Goal: Task Accomplishment & Management: Manage account settings

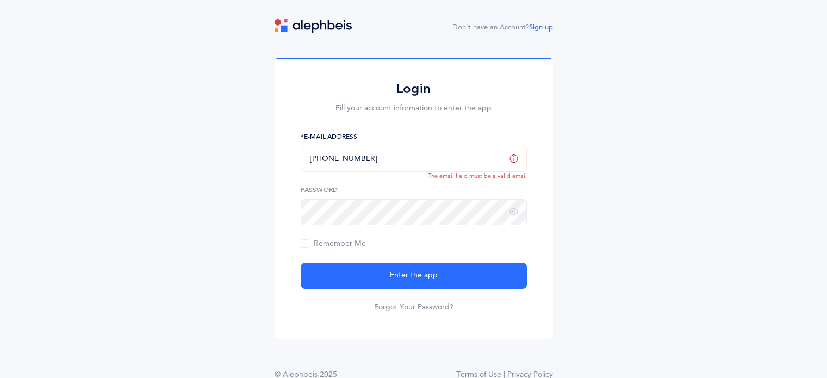
drag, startPoint x: 408, startPoint y: 156, endPoint x: 267, endPoint y: 153, distance: 140.8
click at [267, 153] on div "Login Fill your account information to enter the app +972555009548 *E-Mail Addr…" at bounding box center [413, 200] width 827 height 285
type input "[EMAIL_ADDRESS][DOMAIN_NAME]"
click at [350, 243] on span "Remember Me" at bounding box center [333, 243] width 65 height 9
click at [0, 0] on input "Remember Me" at bounding box center [0, 0] width 0 height 0
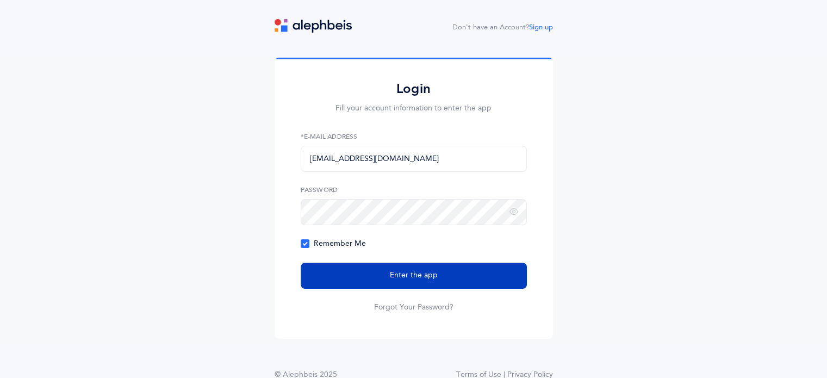
click at [345, 271] on button "Enter the app" at bounding box center [414, 276] width 226 height 26
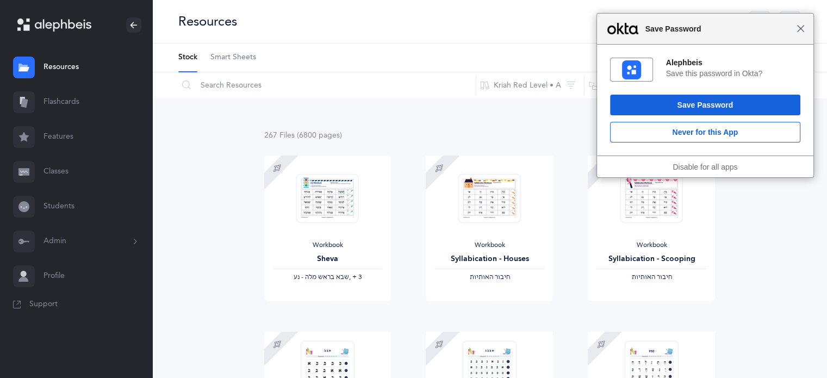
click at [801, 29] on span "Close" at bounding box center [800, 28] width 8 height 8
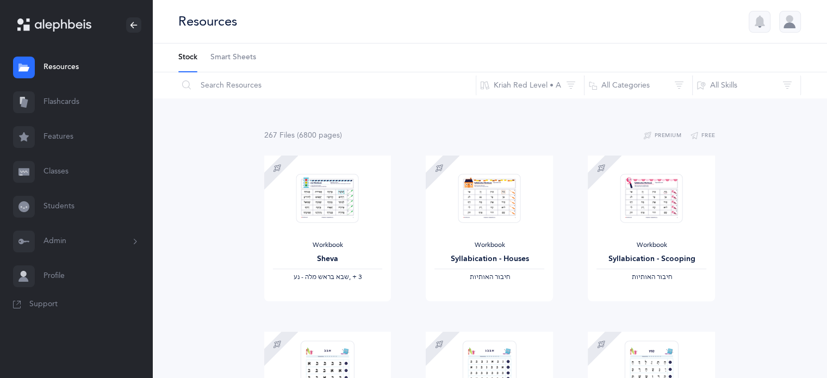
click at [74, 67] on link "Resources" at bounding box center [76, 67] width 152 height 35
click at [187, 84] on icon at bounding box center [186, 85] width 9 height 10
click at [213, 84] on input "text" at bounding box center [327, 85] width 298 height 26
type input "guide"
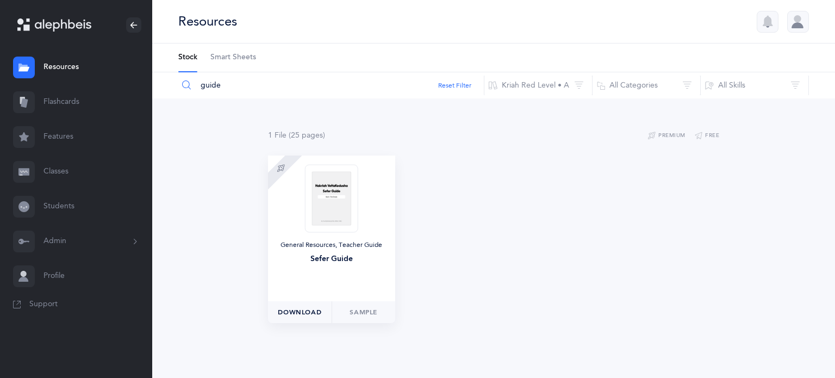
click at [313, 310] on span "Download" at bounding box center [299, 312] width 43 height 10
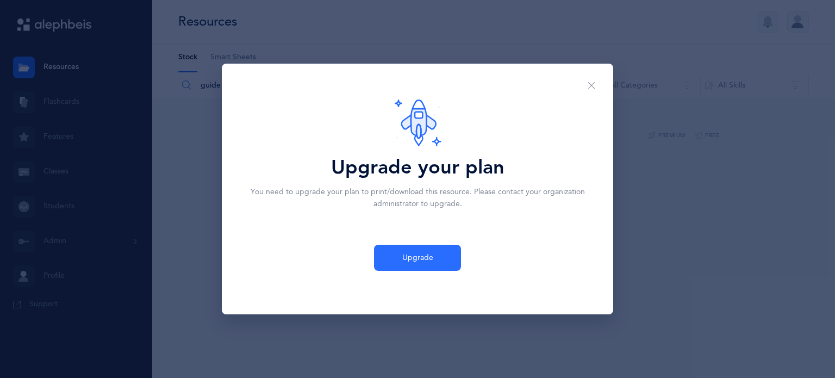
click at [711, 197] on div "Upgrade your plan You need to upgrade your plan to print/download this resource…" at bounding box center [417, 189] width 835 height 378
click at [598, 82] on button "Close" at bounding box center [591, 85] width 26 height 27
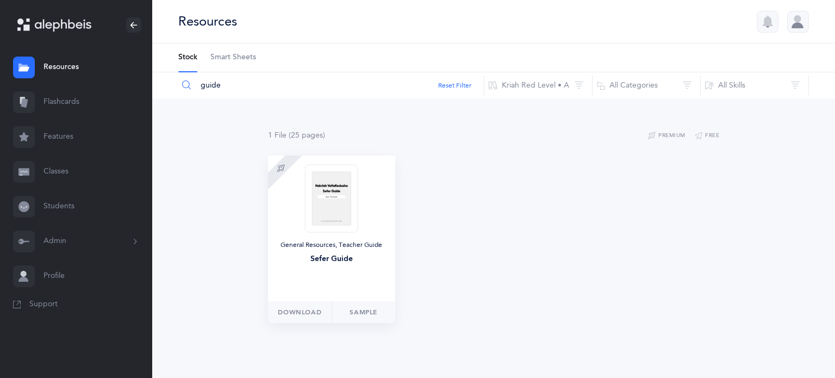
click at [335, 195] on img at bounding box center [331, 198] width 53 height 68
click at [369, 310] on link "Sample" at bounding box center [364, 312] width 64 height 22
click at [296, 310] on span "Download" at bounding box center [299, 312] width 43 height 10
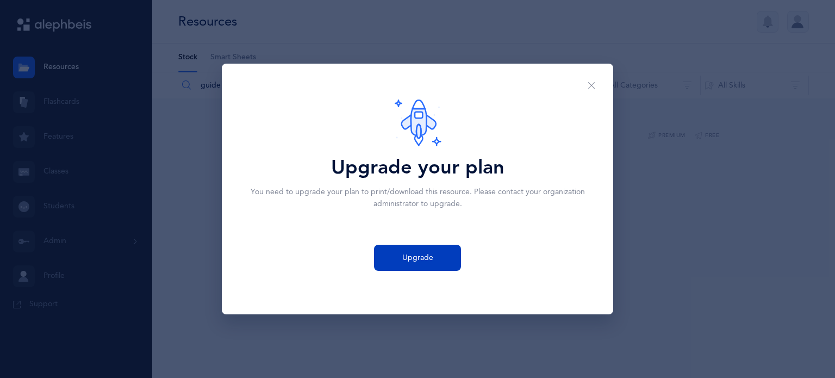
click at [427, 263] on span "Upgrade" at bounding box center [417, 257] width 31 height 11
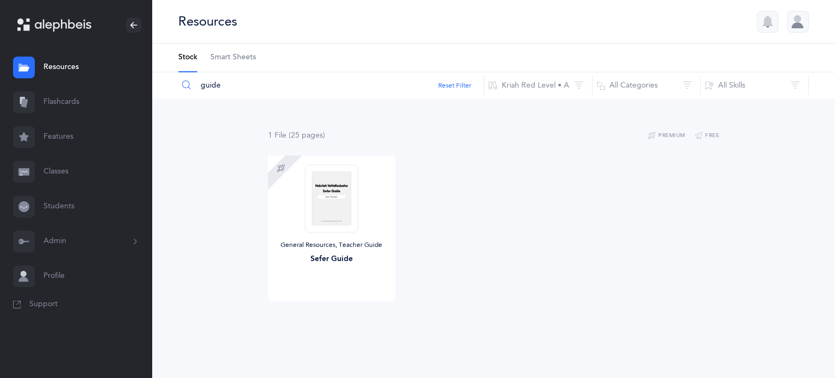
click at [805, 18] on div at bounding box center [798, 22] width 22 height 22
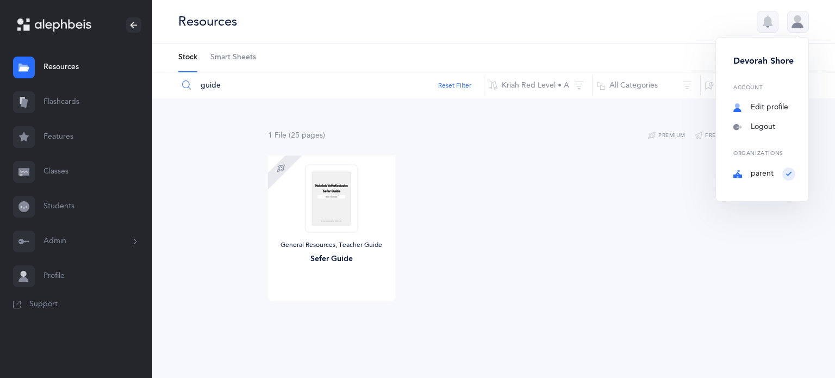
click at [761, 107] on link "Edit profile" at bounding box center [764, 107] width 62 height 11
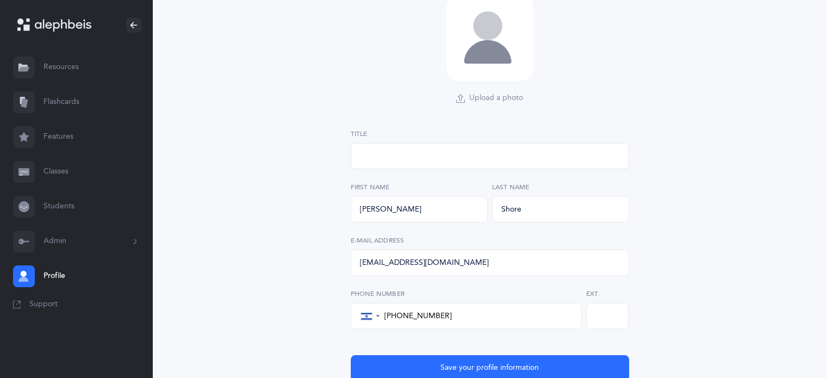
select select "4"
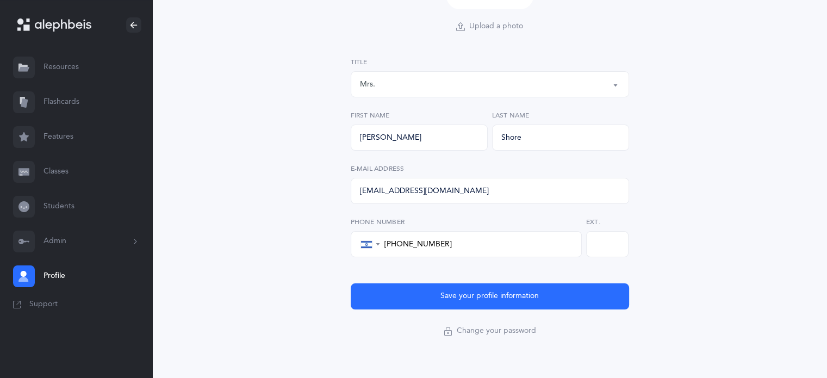
scroll to position [185, 0]
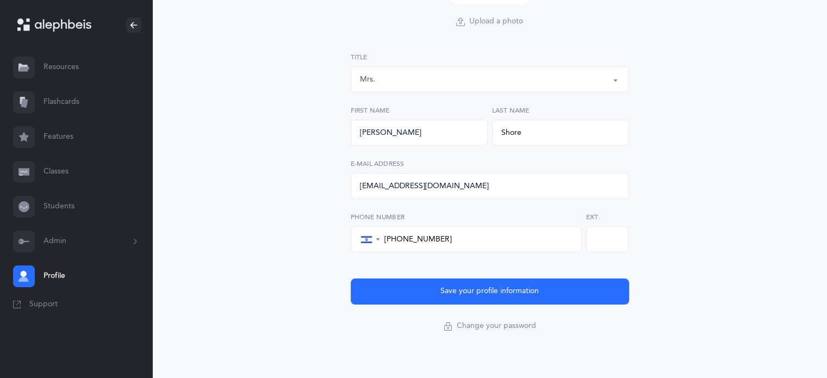
click at [439, 293] on button "Save your profile information" at bounding box center [490, 291] width 278 height 26
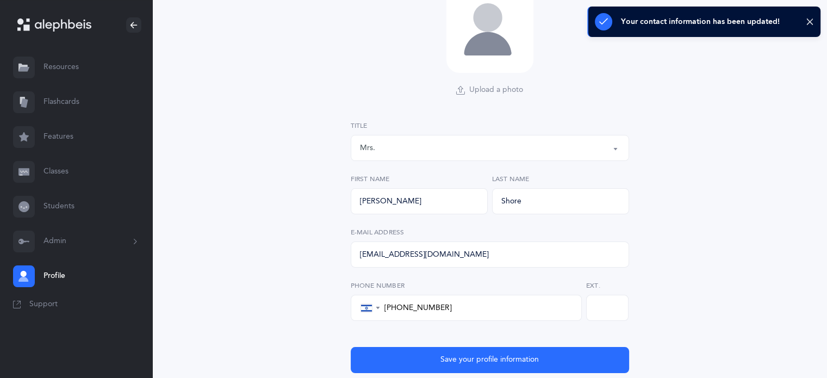
scroll to position [0, 0]
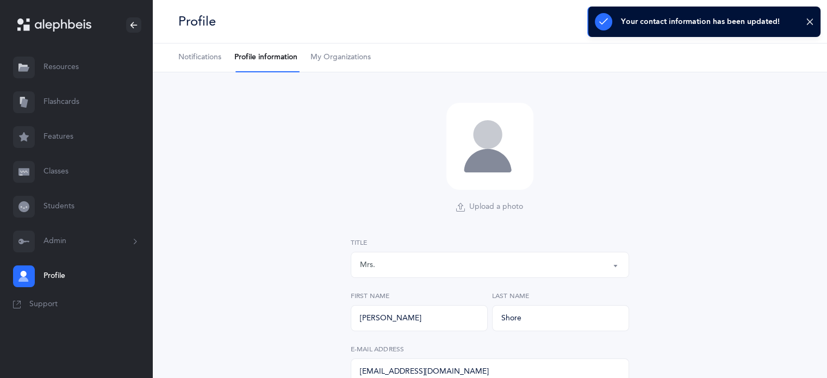
click at [183, 49] on link "Notifications" at bounding box center [199, 57] width 43 height 28
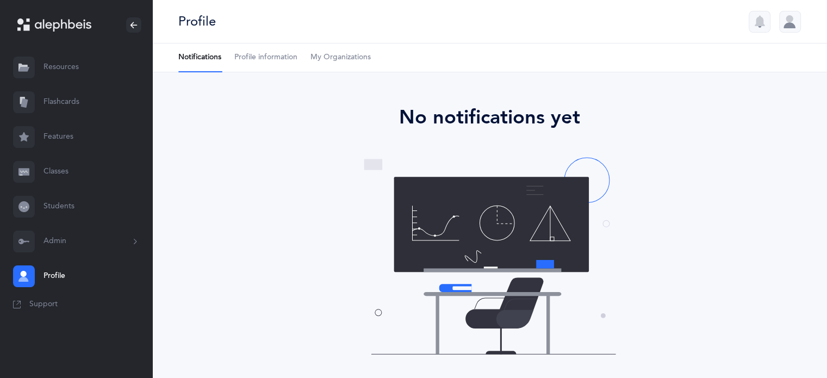
click at [793, 17] on div at bounding box center [790, 22] width 22 height 22
click at [635, 90] on div "The end Opps, something went wrong :( Retry No notifications yet" at bounding box center [489, 236] width 674 height 329
click at [133, 243] on icon at bounding box center [135, 241] width 12 height 9
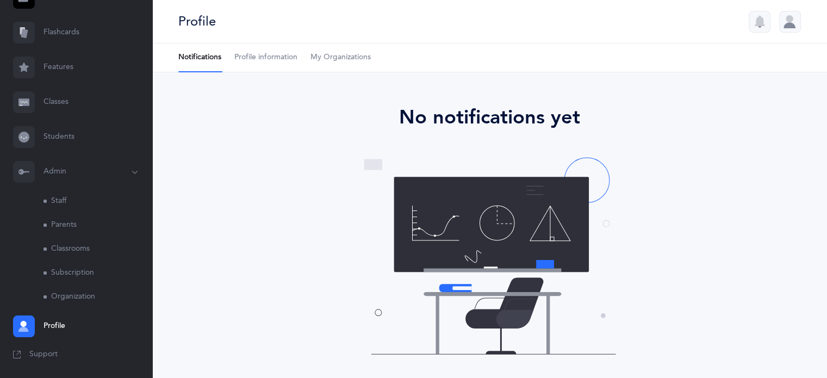
scroll to position [23, 0]
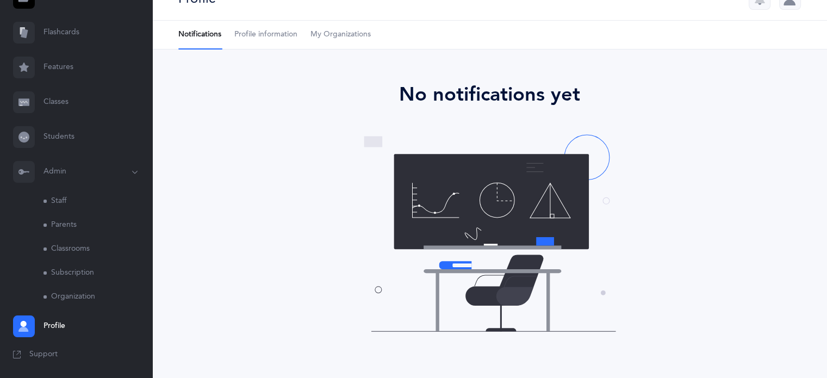
click at [73, 272] on link "Subscription" at bounding box center [97, 273] width 109 height 24
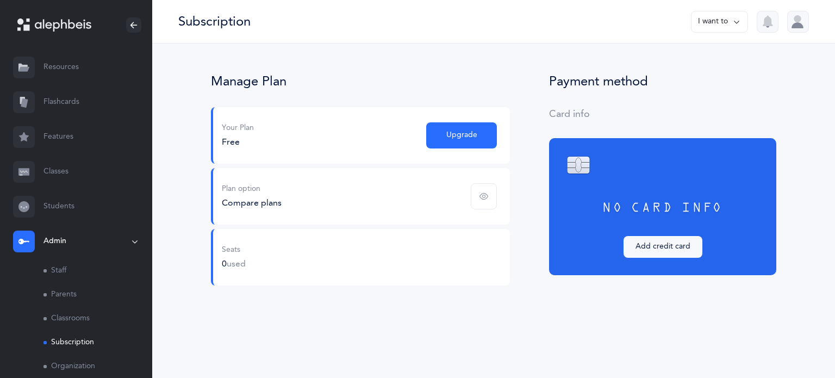
click at [490, 196] on span "button" at bounding box center [484, 196] width 26 height 26
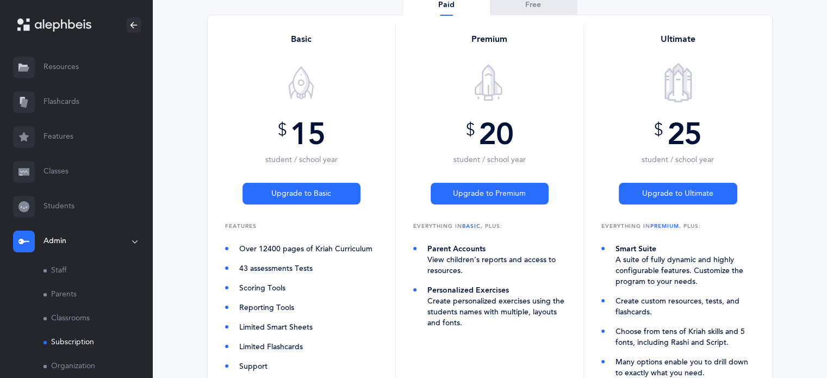
scroll to position [109, 0]
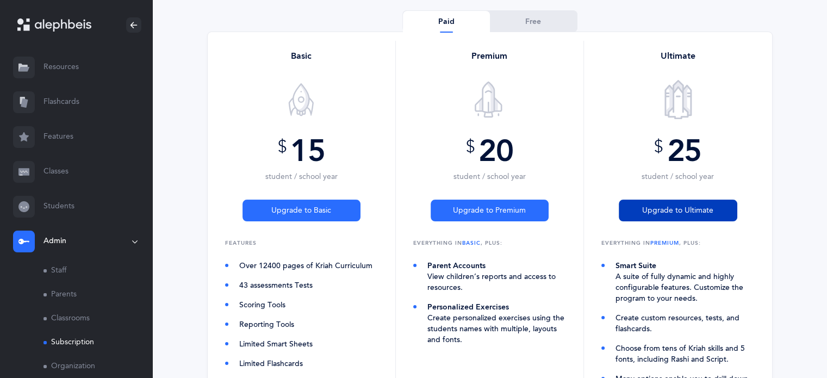
click at [701, 203] on button "Upgrade to Ultimate" at bounding box center [677, 210] width 118 height 22
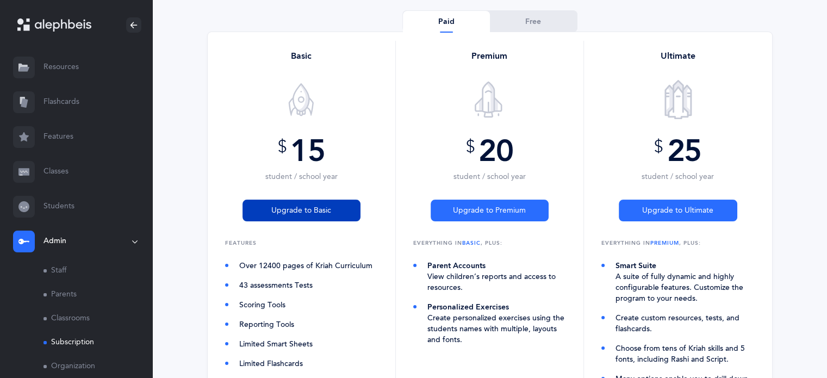
click at [274, 205] on span "Upgrade to Basic" at bounding box center [301, 210] width 60 height 11
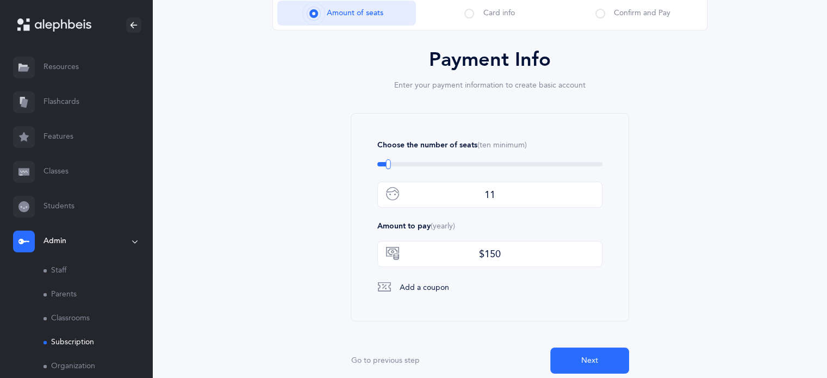
type input "10"
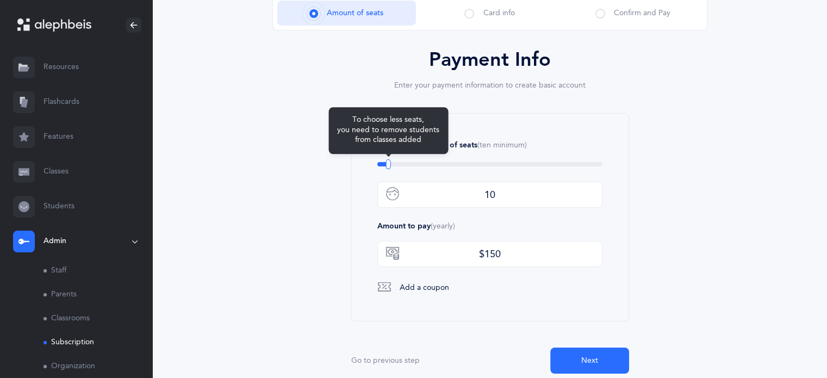
drag, startPoint x: 388, startPoint y: 166, endPoint x: 330, endPoint y: 173, distance: 57.4
click at [335, 172] on div "Payment Info Enter your payment information to create basic account Choose the …" at bounding box center [489, 229] width 435 height 363
drag, startPoint x: 385, startPoint y: 163, endPoint x: 349, endPoint y: 158, distance: 36.2
click at [352, 159] on div "Choose the number of seats (ten minimum) To choose less seats, you need to remo…" at bounding box center [490, 217] width 278 height 208
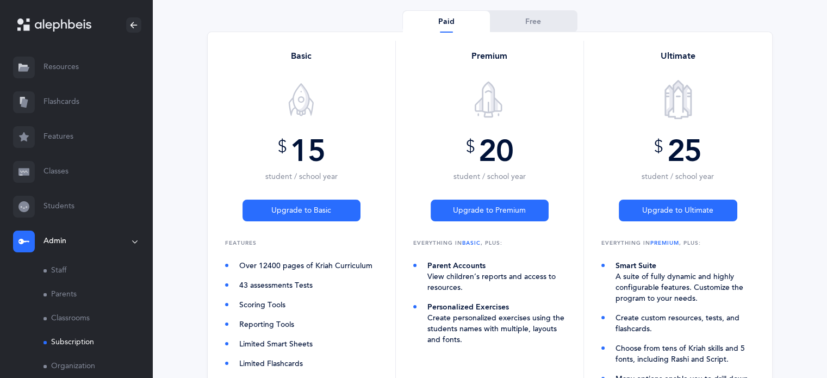
click at [64, 199] on link "Students" at bounding box center [76, 206] width 152 height 35
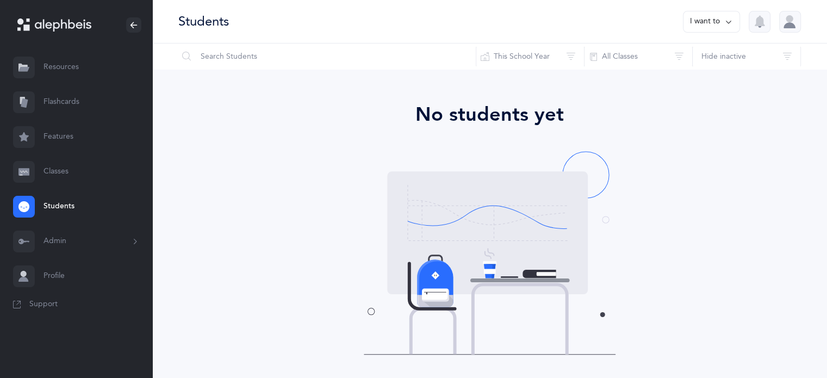
click at [76, 171] on link "Classes" at bounding box center [76, 171] width 152 height 35
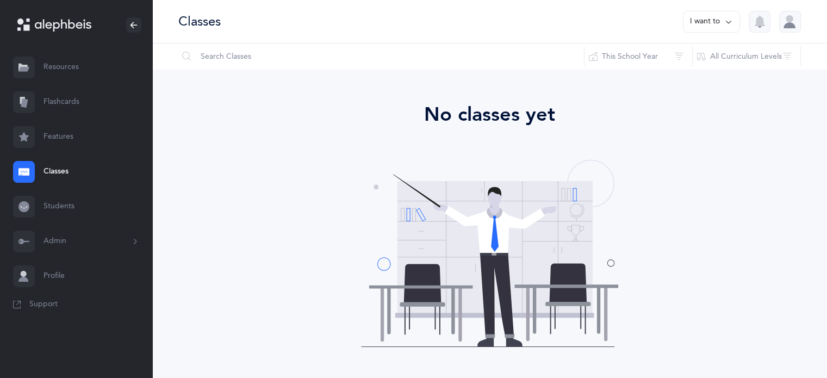
click at [83, 244] on button "Admin" at bounding box center [76, 241] width 152 height 35
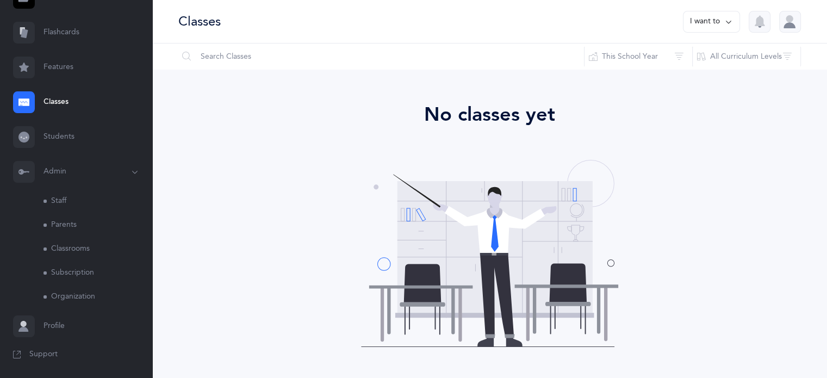
click at [58, 199] on link "Staff" at bounding box center [97, 201] width 109 height 24
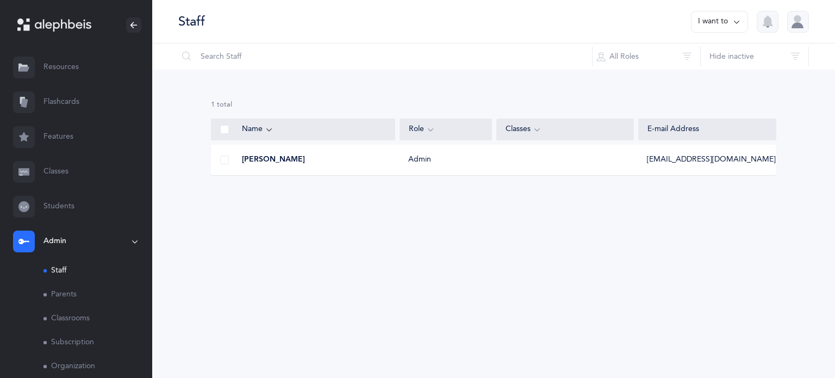
click at [80, 301] on link "Parents" at bounding box center [97, 295] width 109 height 24
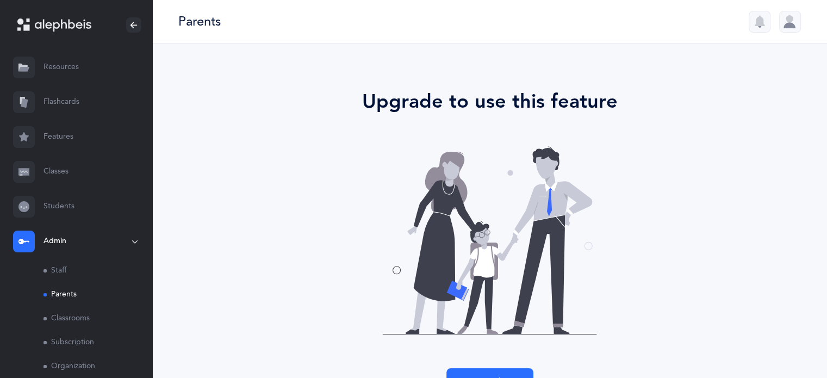
click at [76, 70] on link "Resources" at bounding box center [76, 67] width 152 height 35
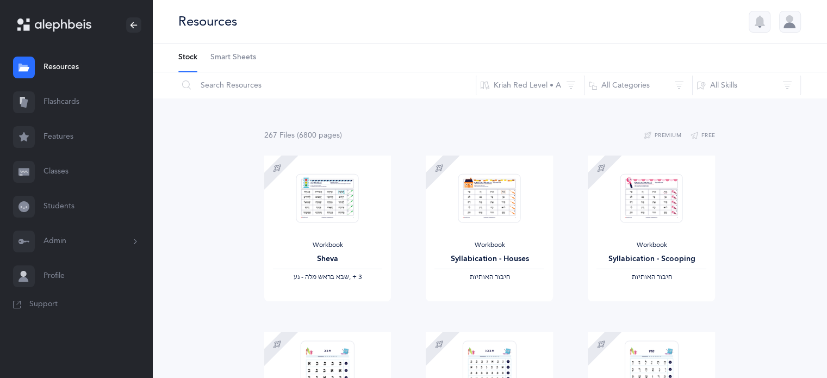
click at [59, 99] on link "Flashcards" at bounding box center [76, 102] width 152 height 35
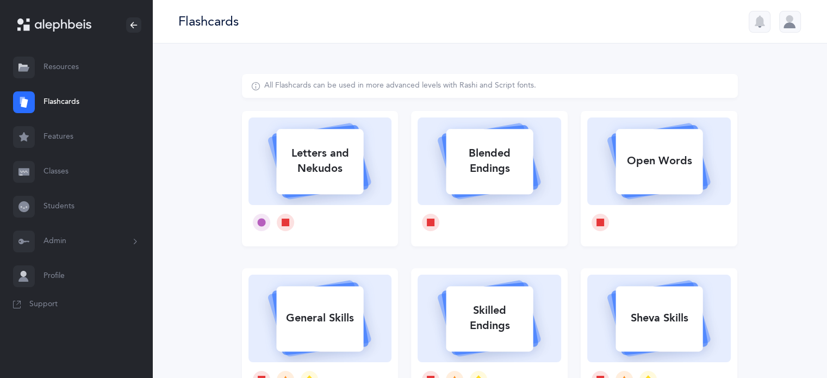
click at [93, 235] on button "Admin" at bounding box center [76, 241] width 152 height 35
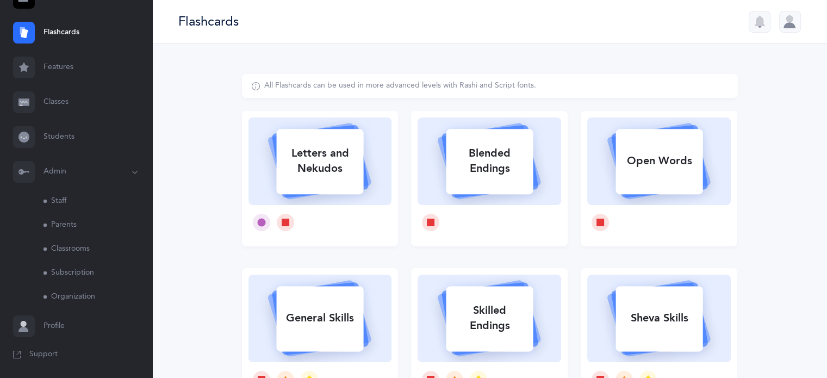
click at [65, 293] on link "Organization" at bounding box center [97, 297] width 109 height 24
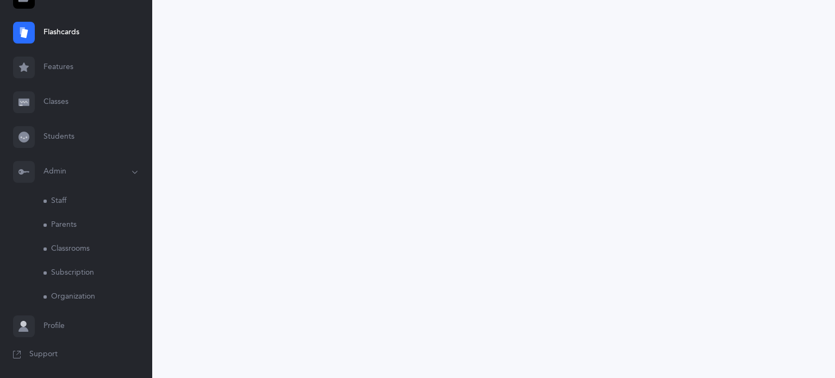
select select
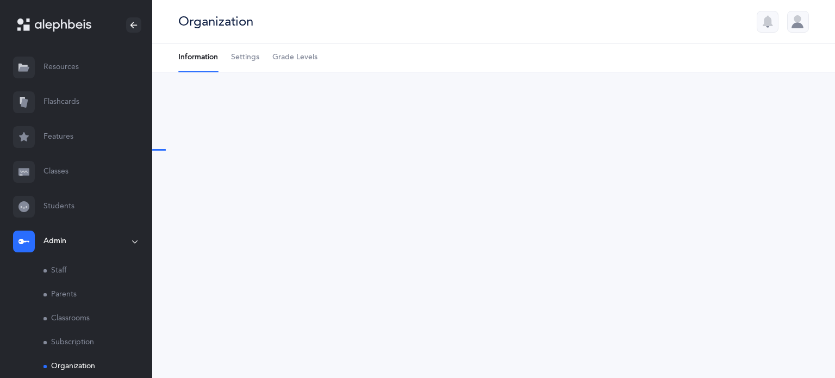
type input "parent"
type input "[EMAIL_ADDRESS][DOMAIN_NAME]"
type input "[PHONE_NUMBER]"
type input "12 [PERSON_NAME]"
type input "Ramat Bet Shemesh"
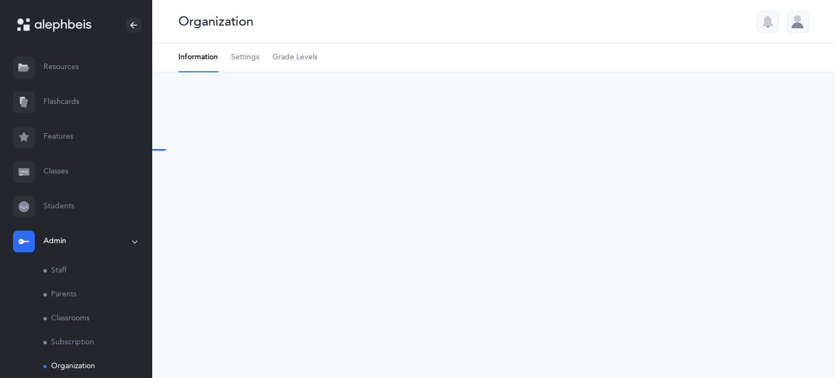
type input "9964019"
select select "IL"
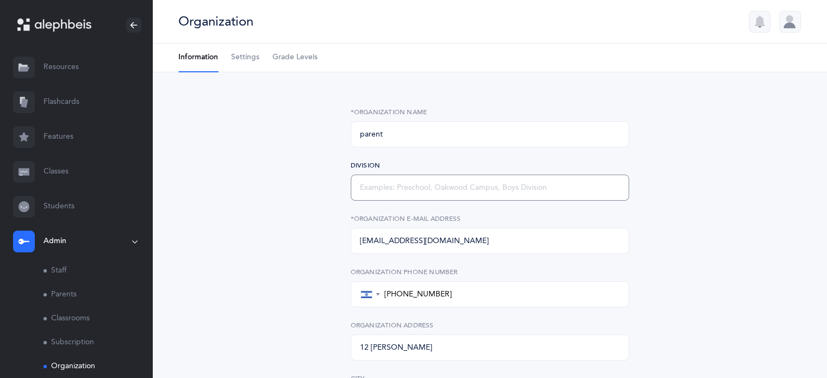
click at [482, 183] on input "text" at bounding box center [490, 187] width 278 height 26
click at [78, 71] on link "Resources" at bounding box center [76, 67] width 152 height 35
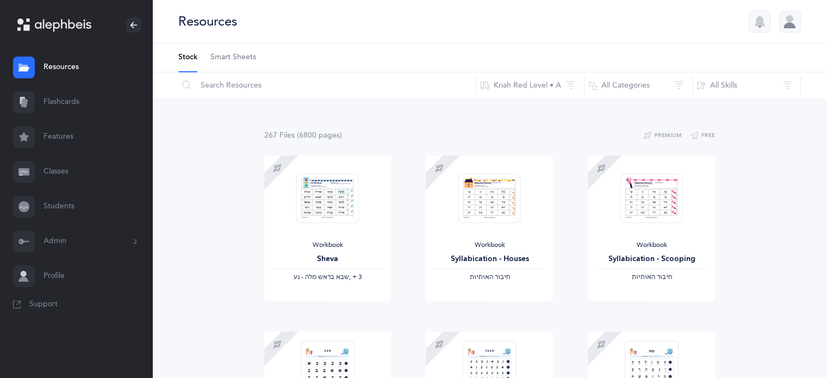
click at [785, 21] on div at bounding box center [790, 22] width 22 height 22
click at [701, 21] on div "Resources [PERSON_NAME] Account Edit profile Notifications Logout Organizations…" at bounding box center [489, 21] width 674 height 43
click at [60, 209] on link "Students" at bounding box center [76, 206] width 152 height 35
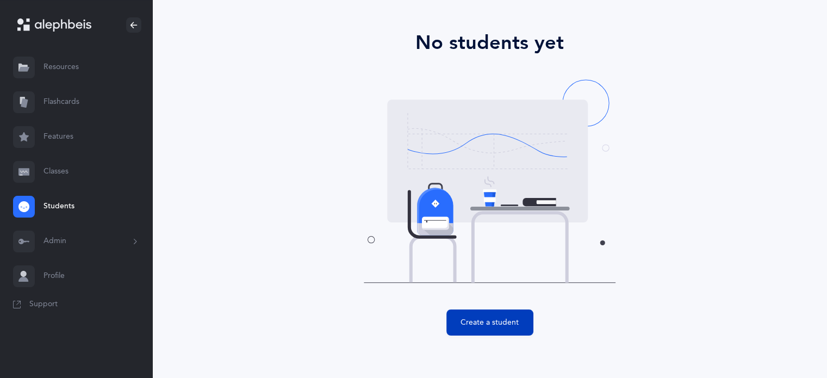
scroll to position [72, 0]
click at [474, 328] on button "Create a student" at bounding box center [489, 322] width 87 height 26
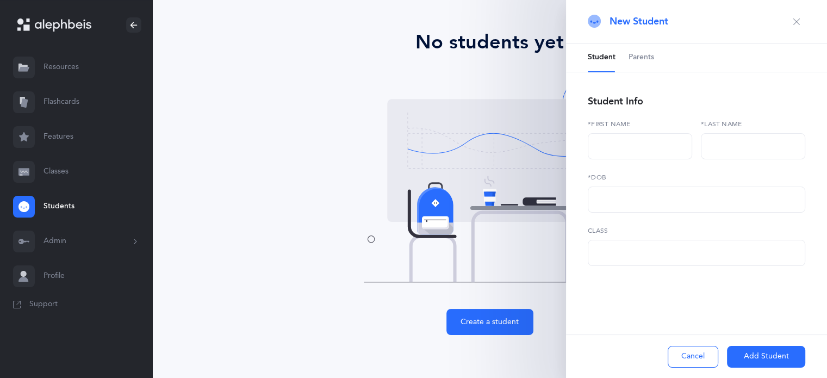
select select
click at [661, 141] on input "text" at bounding box center [640, 146] width 104 height 26
type input "Ayelet"
type input "shore"
type input "[DATE]"
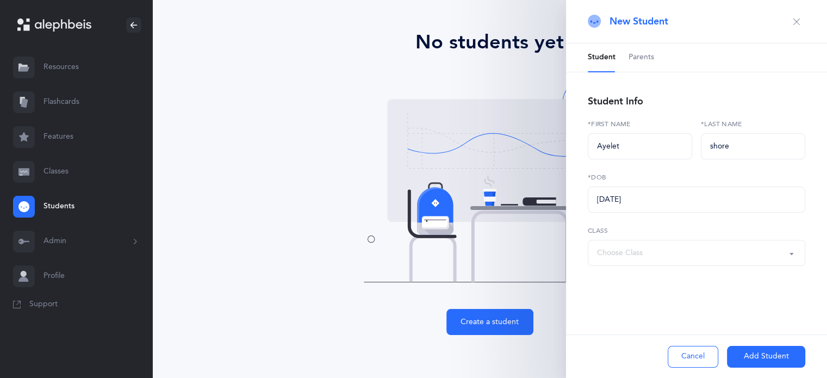
click at [779, 352] on button "Add Student" at bounding box center [766, 357] width 78 height 22
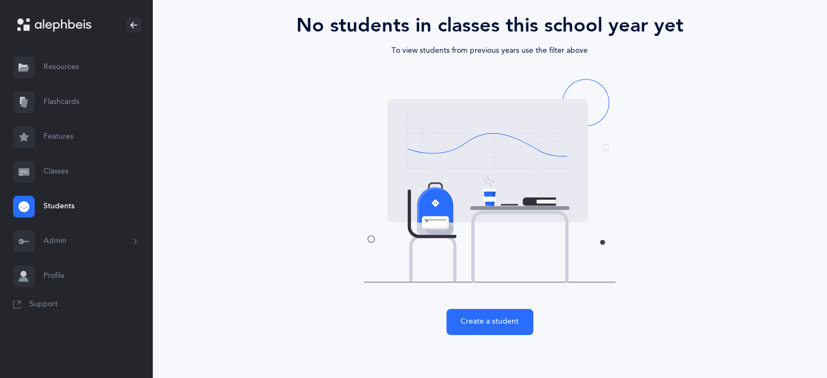
scroll to position [89, 0]
click at [68, 208] on link "Students" at bounding box center [76, 206] width 152 height 35
click at [52, 171] on link "Classes" at bounding box center [76, 171] width 152 height 35
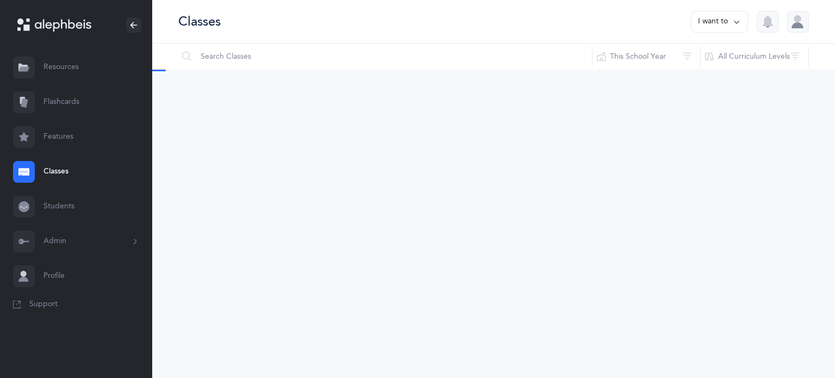
click at [56, 136] on link "Features" at bounding box center [76, 137] width 152 height 35
click at [79, 239] on button "Admin" at bounding box center [76, 241] width 152 height 35
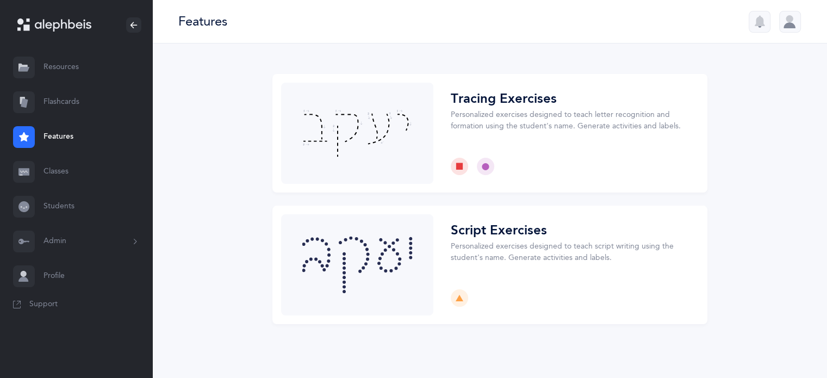
click at [70, 245] on button "Admin" at bounding box center [76, 241] width 152 height 35
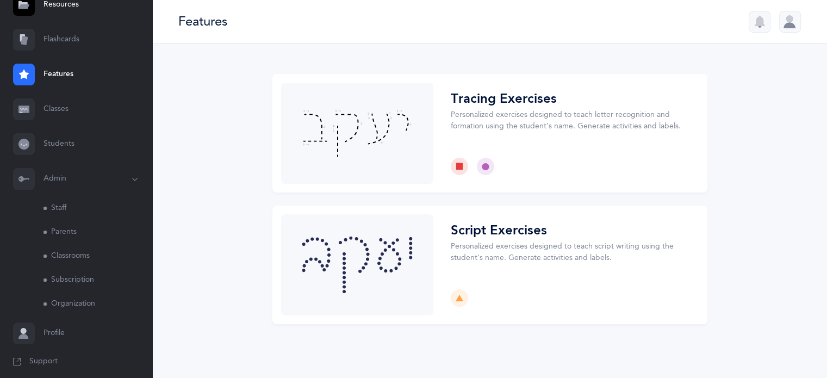
scroll to position [70, 0]
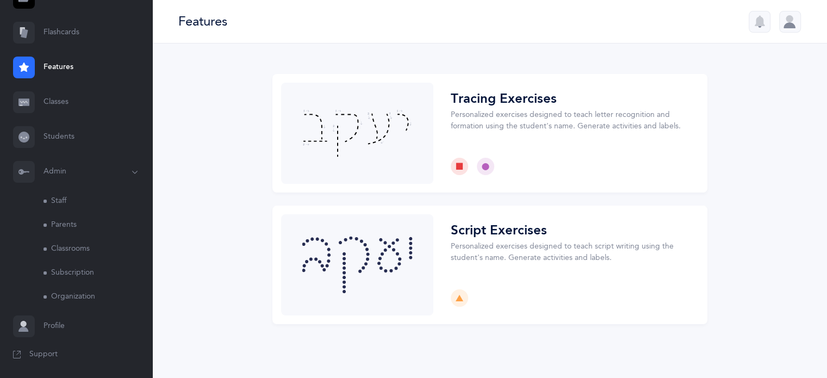
click at [78, 295] on link "Organization" at bounding box center [97, 297] width 109 height 24
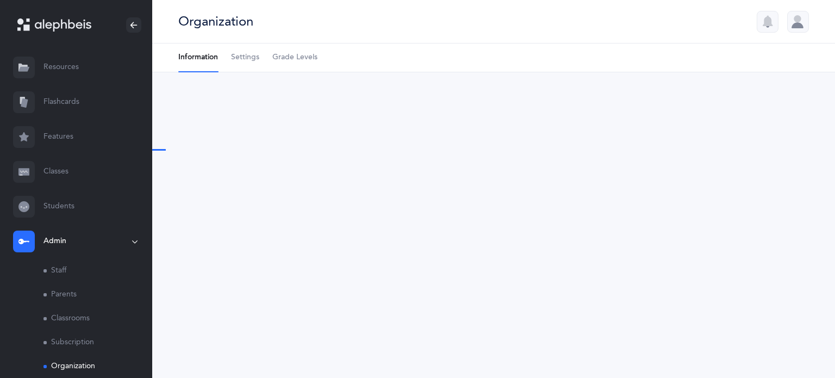
type input "parent"
type input "[EMAIL_ADDRESS][DOMAIN_NAME]"
type input "[PHONE_NUMBER]"
type input "12 [PERSON_NAME]"
type input "Ramat Bet Shemesh"
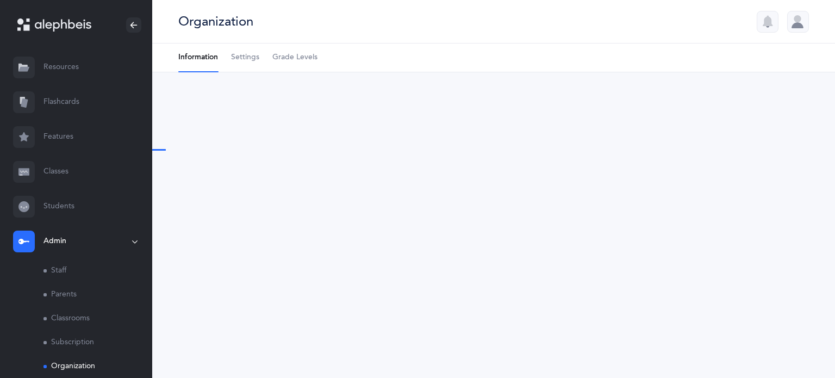
type input "9964019"
select select "IL"
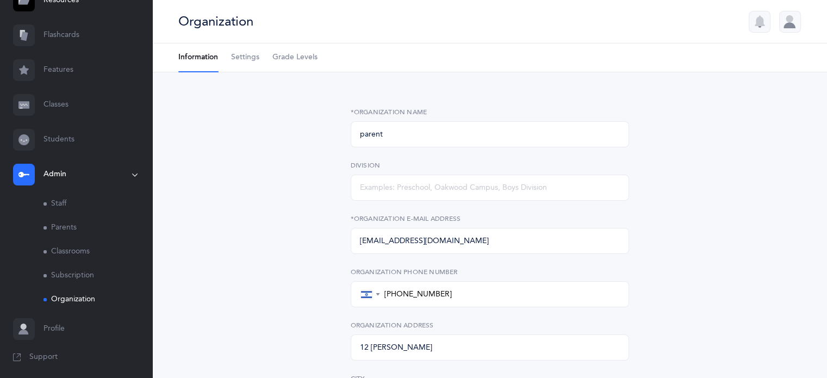
scroll to position [70, 0]
click at [76, 272] on link "Subscription" at bounding box center [97, 273] width 109 height 24
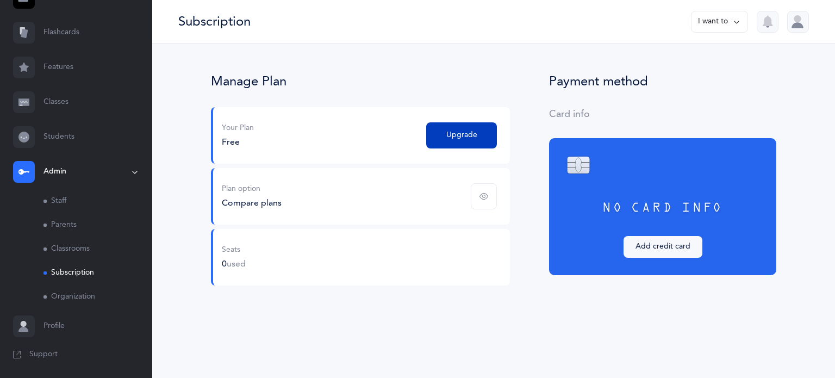
click at [474, 132] on span "Upgrade" at bounding box center [461, 134] width 31 height 11
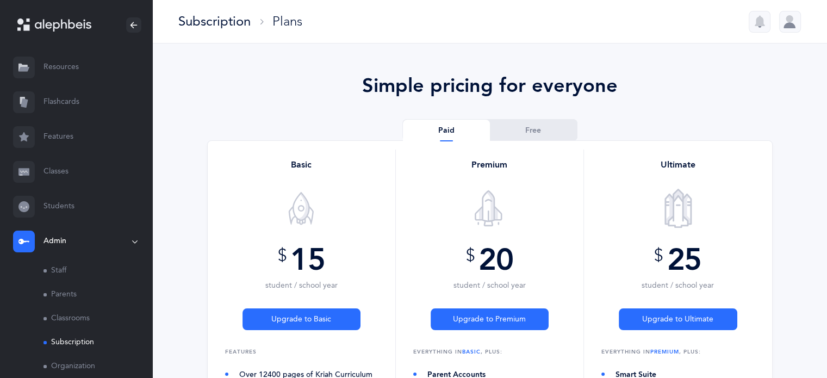
click at [60, 65] on link "Resources" at bounding box center [76, 67] width 152 height 35
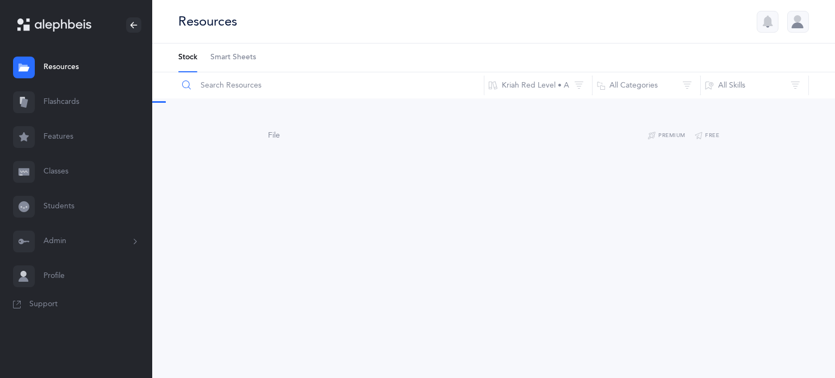
click at [232, 91] on input "text" at bounding box center [331, 85] width 307 height 26
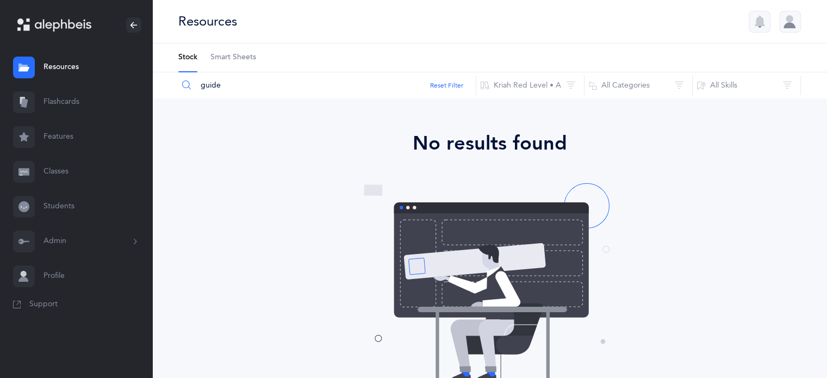
type input "guide"
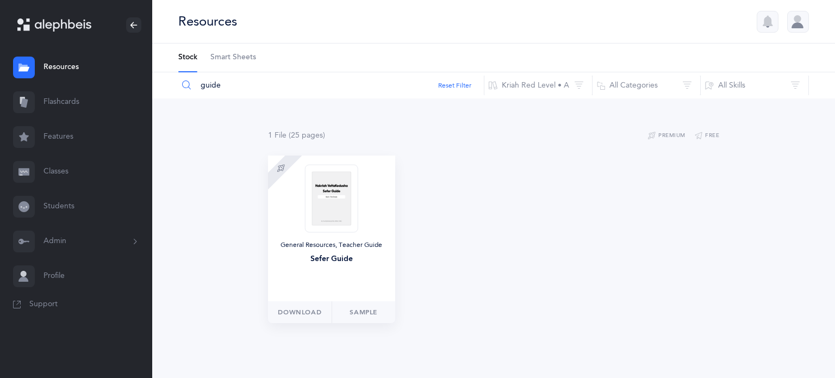
click at [339, 203] on img at bounding box center [331, 198] width 53 height 68
click at [323, 314] on button "Download" at bounding box center [300, 312] width 64 height 22
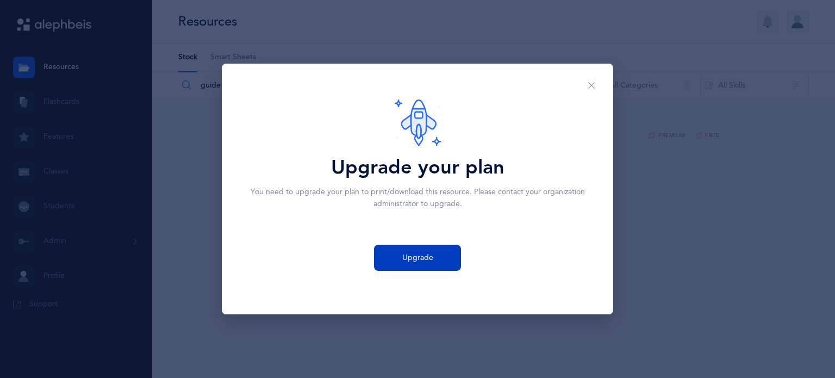
click at [428, 263] on span "Upgrade" at bounding box center [417, 257] width 31 height 11
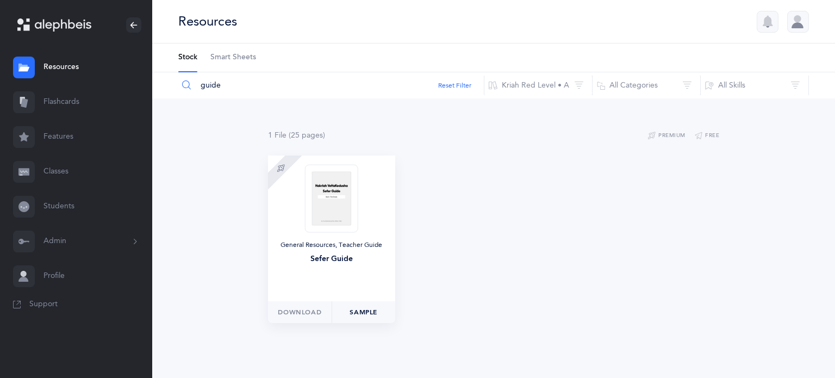
click at [360, 311] on link "Sample" at bounding box center [364, 312] width 64 height 22
click at [187, 59] on li "Stock" at bounding box center [187, 57] width 19 height 28
click at [46, 70] on link "Resources" at bounding box center [76, 67] width 152 height 35
